Goal: Check status: Check status

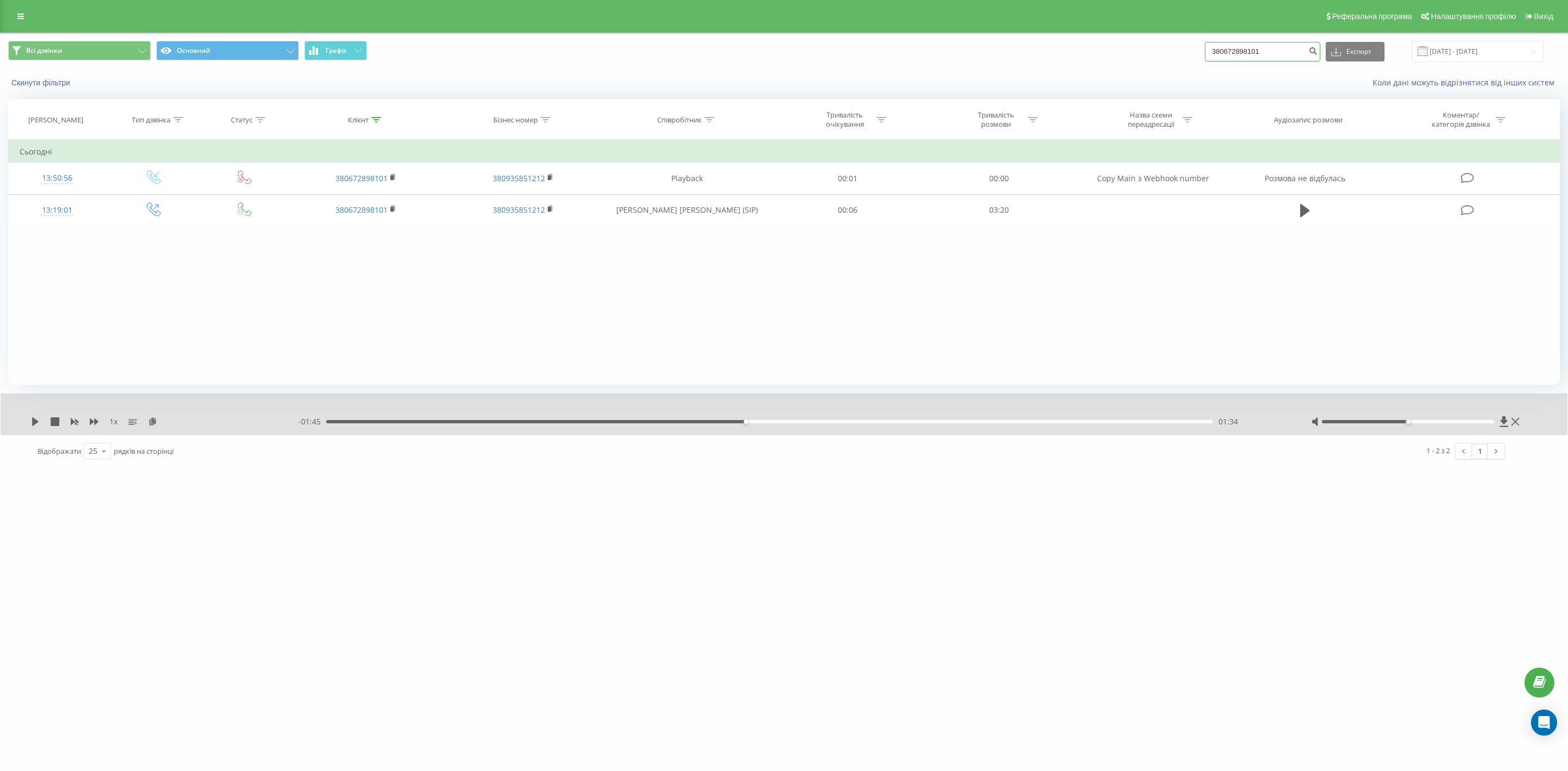
drag, startPoint x: 0, startPoint y: 0, endPoint x: 1161, endPoint y: 47, distance: 1162.0
click at [1161, 47] on div "Всі дзвінки Основний Графік 380672898101 Експорт .csv .xls .xlsx [DATE] - [DATE]" at bounding box center [783, 51] width 1552 height 21
paste input "992095462"
type input "380992095462"
click at [1318, 46] on icon "submit" at bounding box center [1312, 49] width 9 height 7
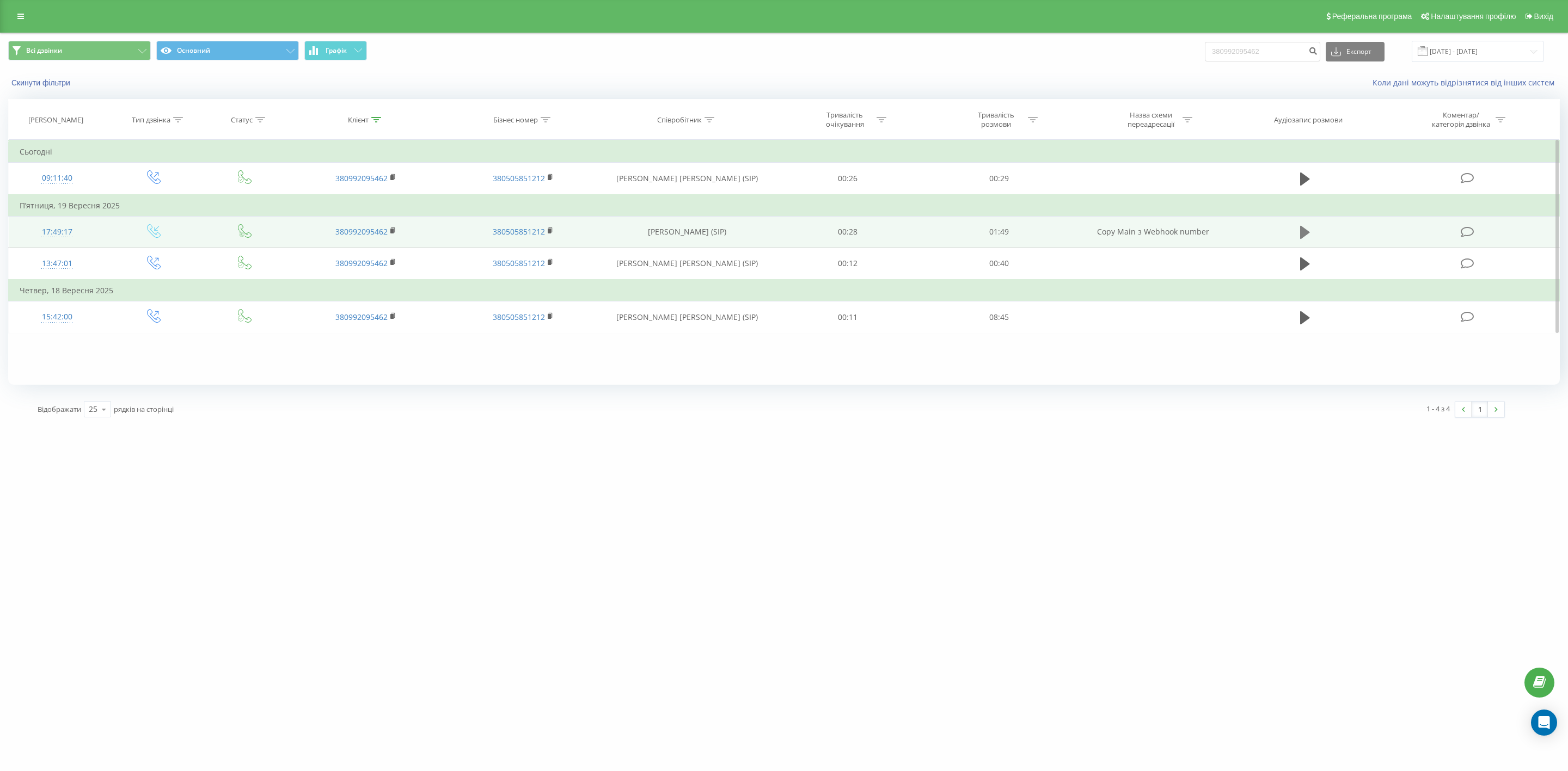
click at [1298, 229] on button at bounding box center [1305, 232] width 16 height 16
